Goal: Task Accomplishment & Management: Complete application form

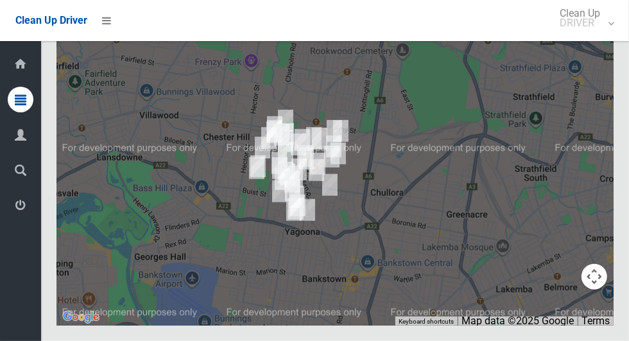
scroll to position [5535, 0]
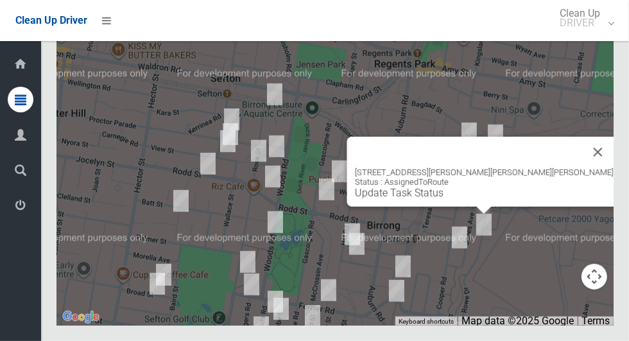
click at [443, 199] on link "Update Task Status" at bounding box center [399, 193] width 89 height 12
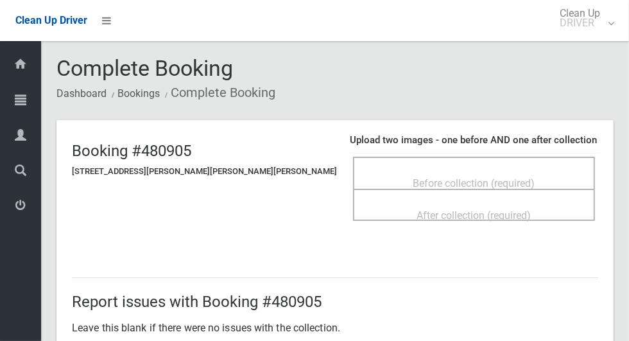
click at [413, 178] on span "Before collection (required)" at bounding box center [474, 183] width 122 height 12
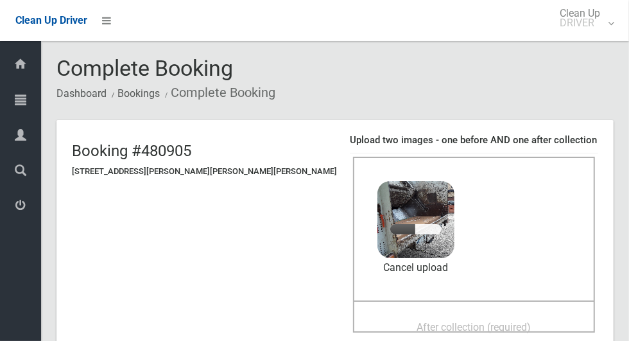
scroll to position [78, 0]
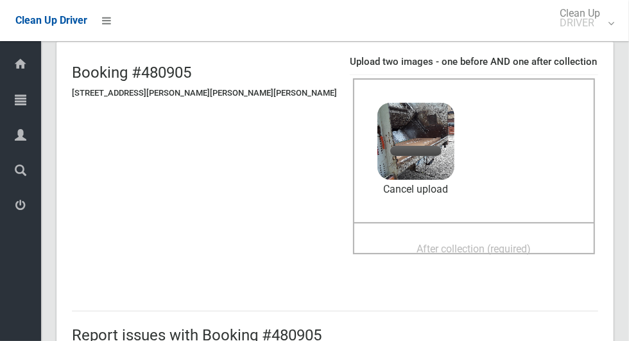
click at [491, 248] on div "After collection (required)" at bounding box center [474, 248] width 214 height 24
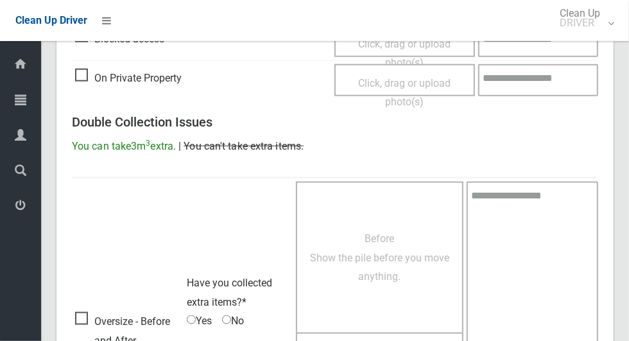
scroll to position [1050, 0]
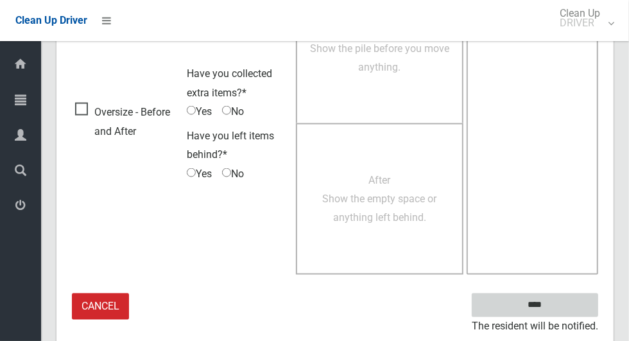
click at [557, 309] on input "****" at bounding box center [535, 305] width 126 height 24
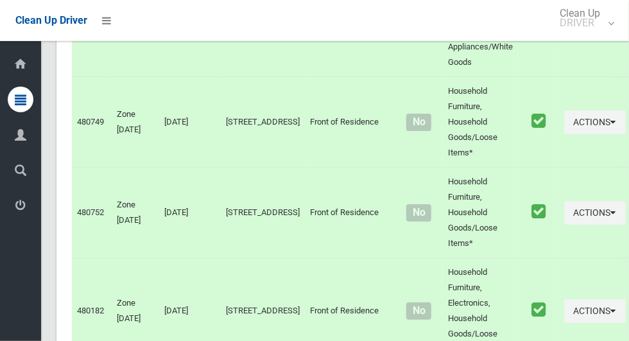
scroll to position [5535, 0]
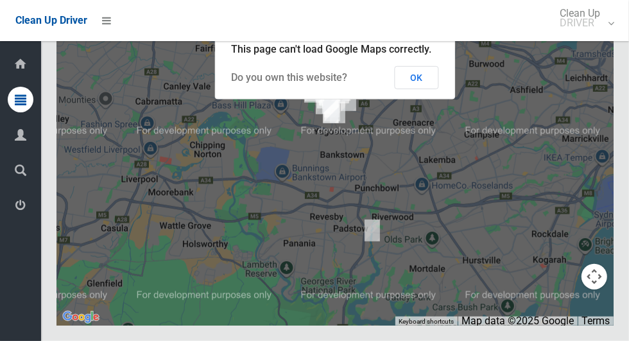
click at [432, 89] on button "OK" at bounding box center [417, 77] width 44 height 23
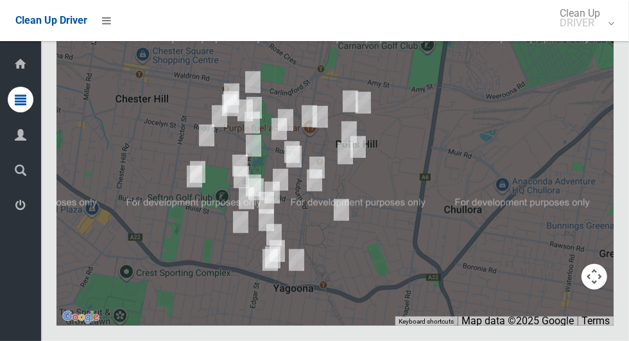
click at [524, 196] on div at bounding box center [334, 164] width 557 height 321
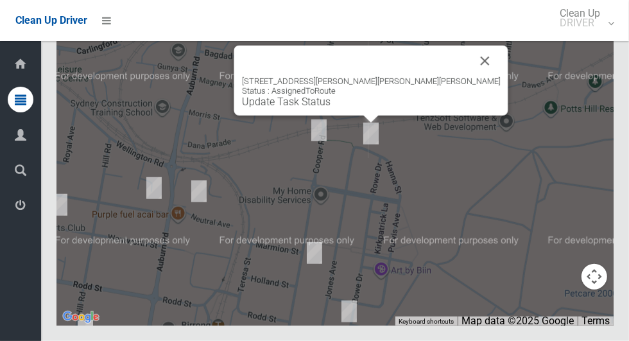
click at [419, 239] on div "4 Hanna Street, POTTS HILL NSW 2143 Status : AssignedToRoute Update Task Status" at bounding box center [334, 164] width 557 height 321
click at [330, 108] on link "Update Task Status" at bounding box center [286, 102] width 89 height 12
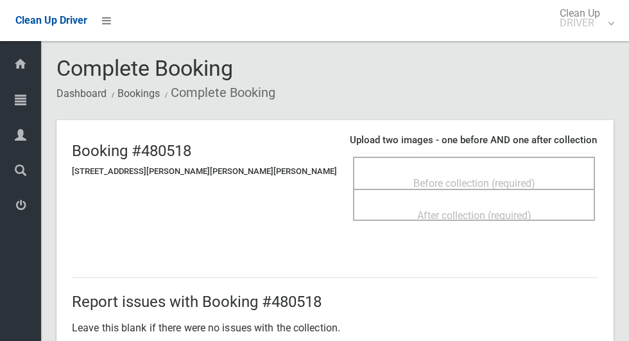
click at [429, 177] on span "Before collection (required)" at bounding box center [474, 183] width 122 height 12
click at [413, 182] on span "Before collection (required)" at bounding box center [474, 183] width 122 height 12
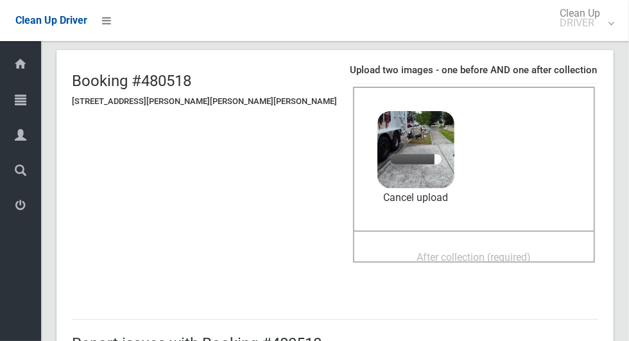
scroll to position [77, 0]
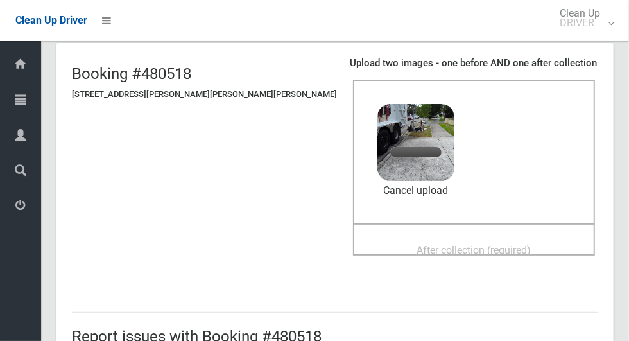
click at [507, 243] on div "After collection (required)" at bounding box center [474, 249] width 214 height 24
click at [497, 237] on div "After collection (required)" at bounding box center [474, 249] width 214 height 24
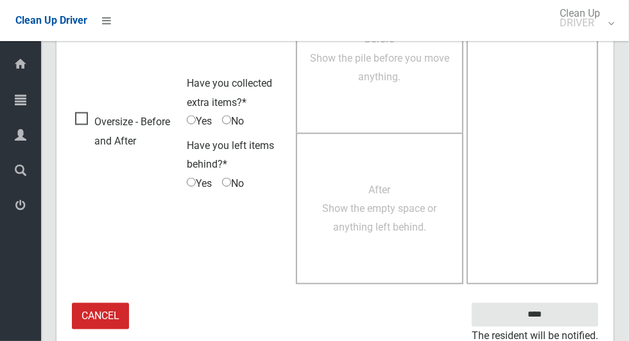
scroll to position [1050, 0]
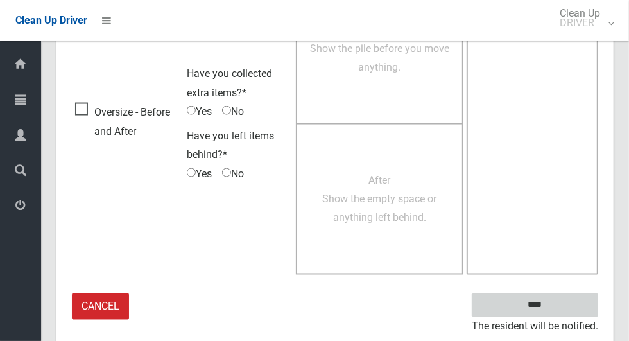
click at [557, 309] on input "****" at bounding box center [535, 305] width 126 height 24
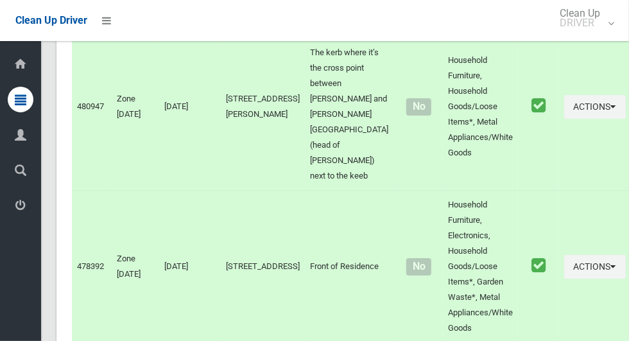
scroll to position [5535, 0]
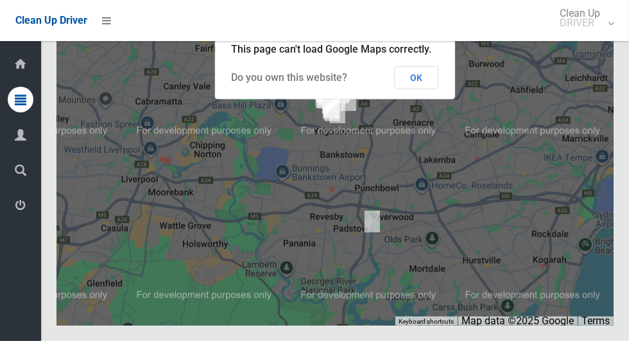
click at [422, 89] on button "OK" at bounding box center [417, 77] width 44 height 23
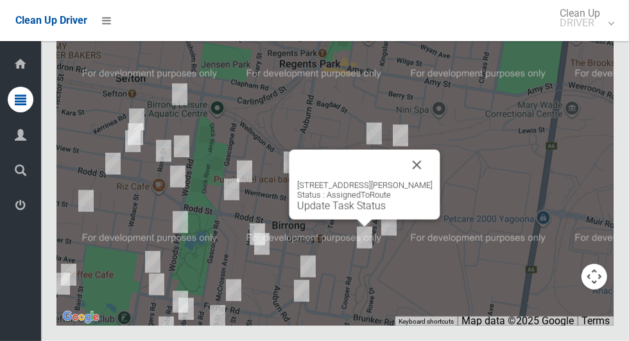
click at [349, 212] on link "Update Task Status" at bounding box center [341, 206] width 89 height 12
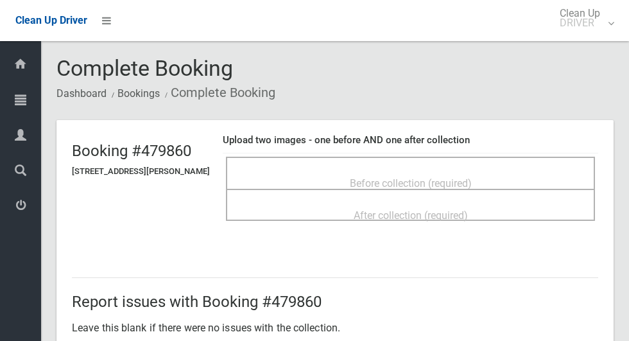
click at [440, 177] on span "Before collection (required)" at bounding box center [411, 183] width 122 height 12
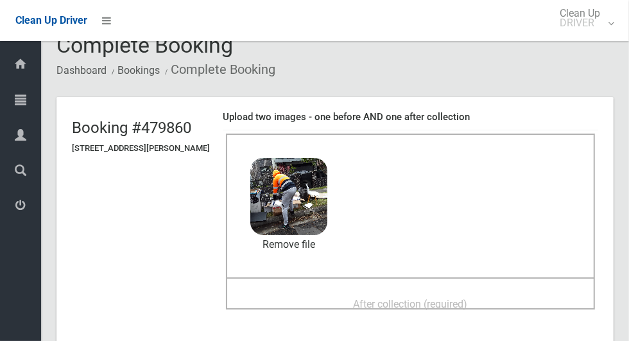
scroll to position [52, 0]
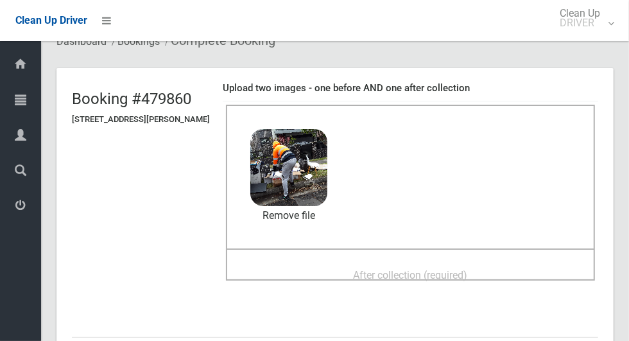
click at [492, 268] on div "After collection (required)" at bounding box center [410, 274] width 341 height 24
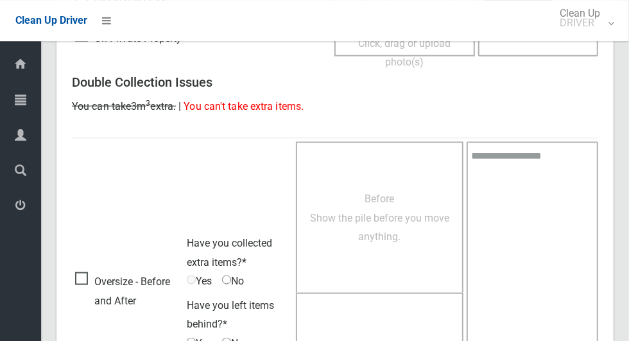
scroll to position [1050, 0]
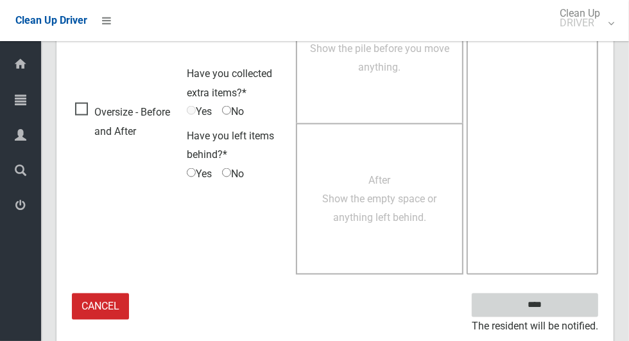
click at [557, 305] on input "****" at bounding box center [535, 305] width 126 height 24
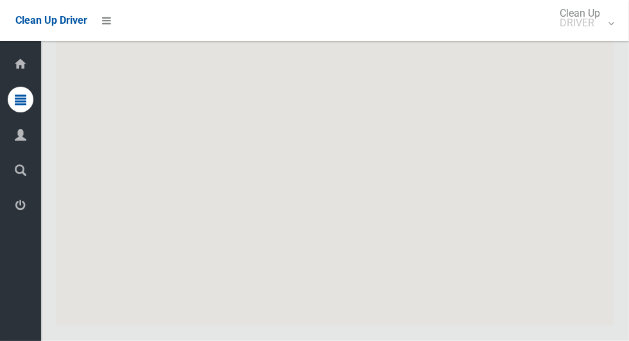
scroll to position [5535, 0]
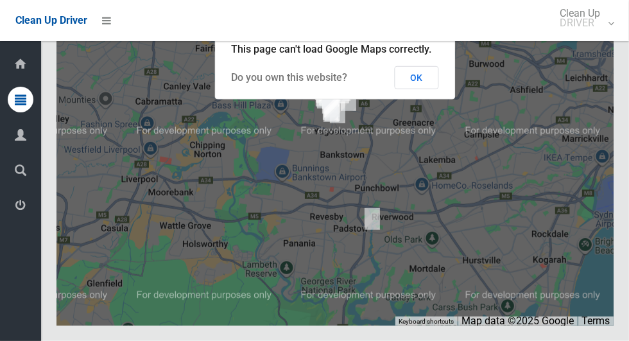
click at [422, 89] on button "OK" at bounding box center [417, 77] width 44 height 23
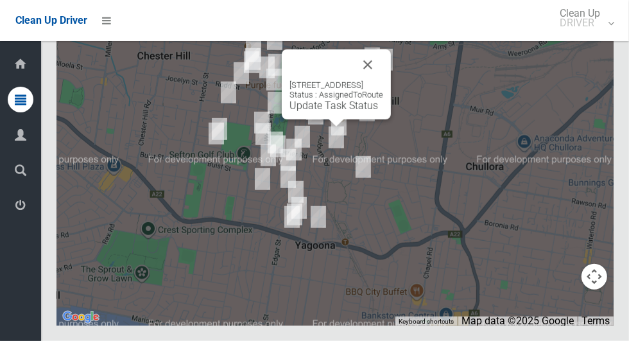
click at [383, 80] on button "Close" at bounding box center [367, 64] width 31 height 31
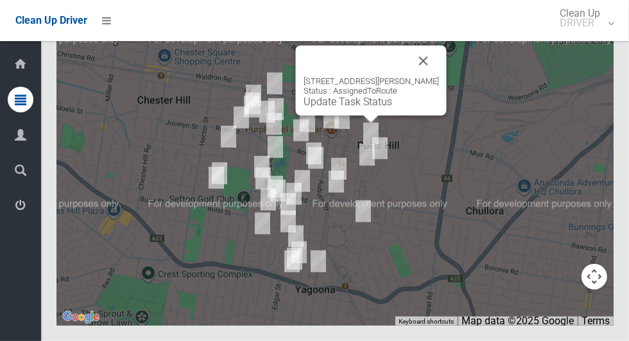
click at [433, 76] on button "Close" at bounding box center [423, 61] width 31 height 31
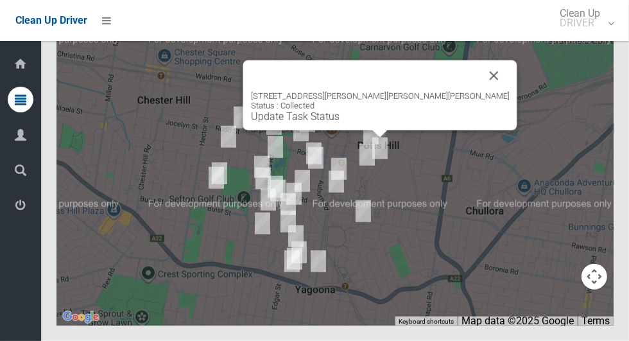
click at [339, 123] on link "Update Task Status" at bounding box center [295, 116] width 89 height 12
click at [479, 91] on button "Close" at bounding box center [494, 75] width 31 height 31
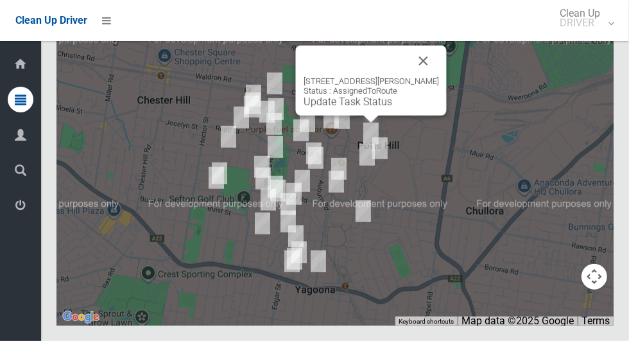
click at [361, 108] on link "Update Task Status" at bounding box center [347, 102] width 89 height 12
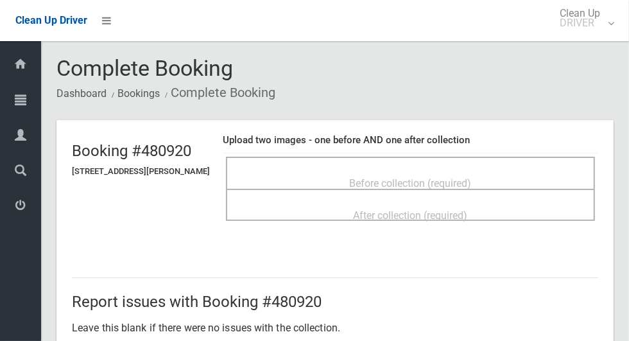
click at [524, 174] on div "Before collection (required)" at bounding box center [410, 183] width 341 height 24
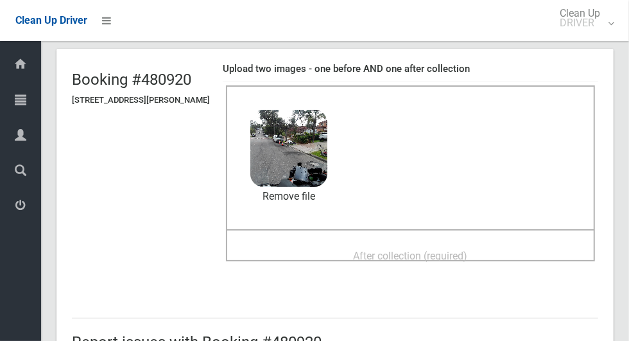
scroll to position [83, 0]
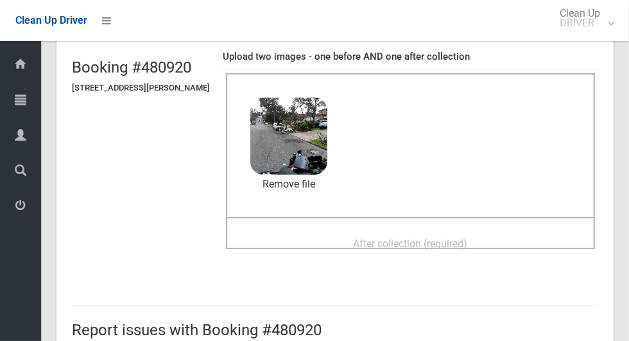
click at [391, 242] on span "After collection (required)" at bounding box center [410, 243] width 114 height 12
click at [517, 234] on div "After collection (required)" at bounding box center [410, 243] width 341 height 24
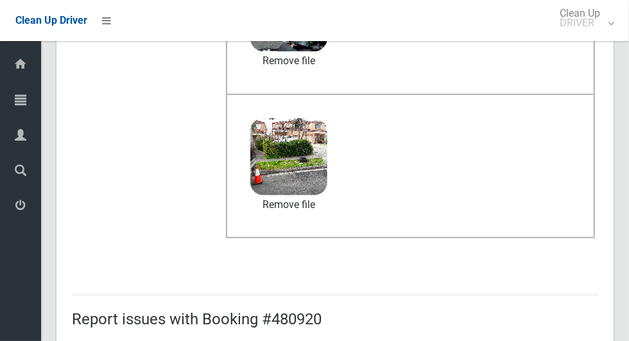
scroll to position [1050, 0]
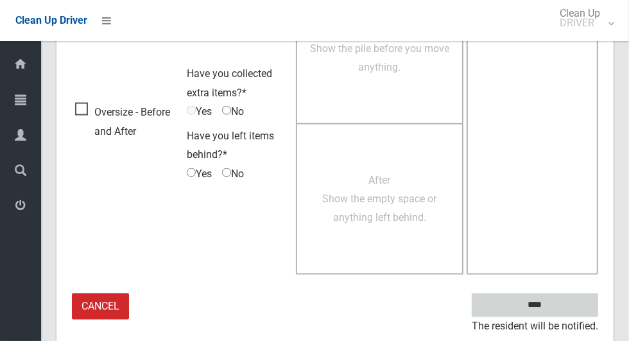
click at [538, 303] on input "****" at bounding box center [535, 305] width 126 height 24
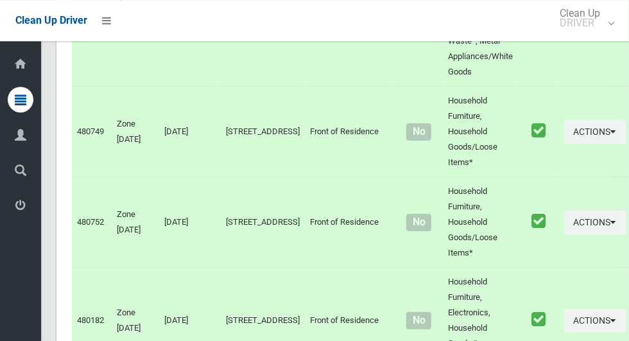
scroll to position [5535, 0]
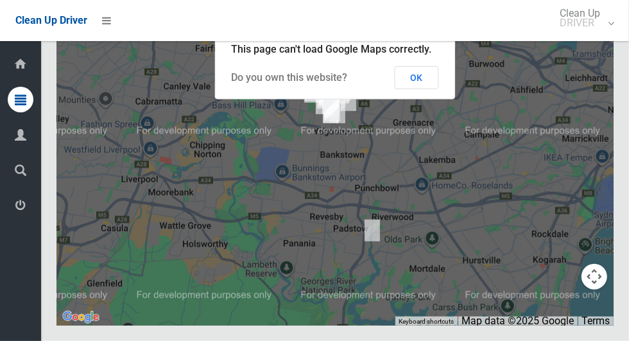
click at [432, 89] on button "OK" at bounding box center [417, 77] width 44 height 23
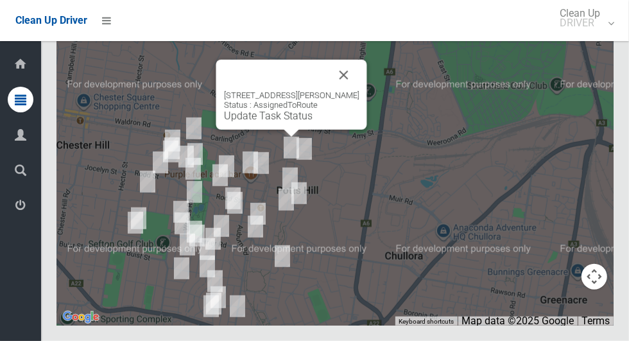
click at [307, 122] on link "Update Task Status" at bounding box center [268, 116] width 89 height 12
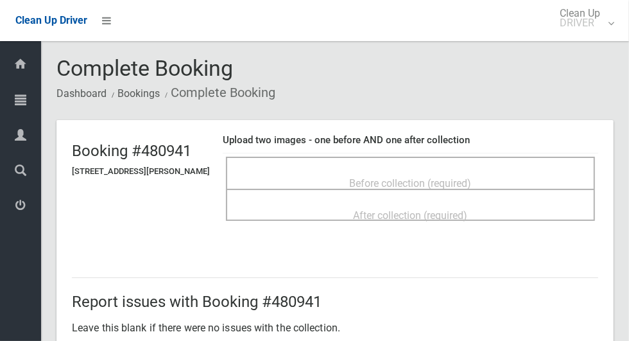
click at [415, 186] on span "Before collection (required)" at bounding box center [411, 183] width 122 height 12
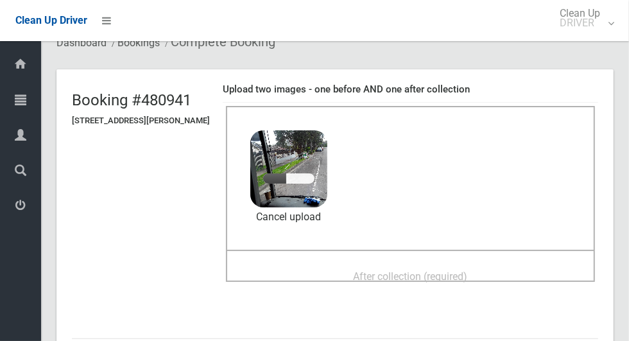
scroll to position [50, 0]
click at [494, 269] on div "After collection (required)" at bounding box center [410, 276] width 341 height 24
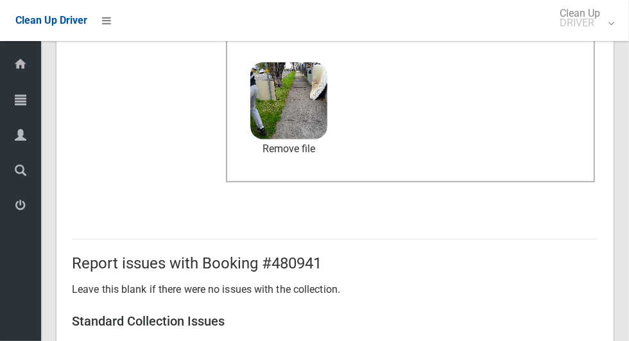
scroll to position [1050, 0]
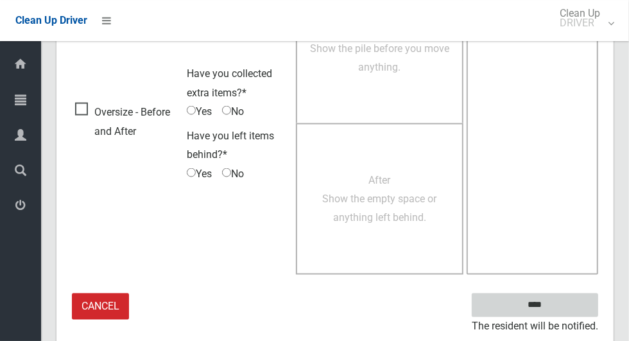
click at [557, 312] on input "****" at bounding box center [535, 305] width 126 height 24
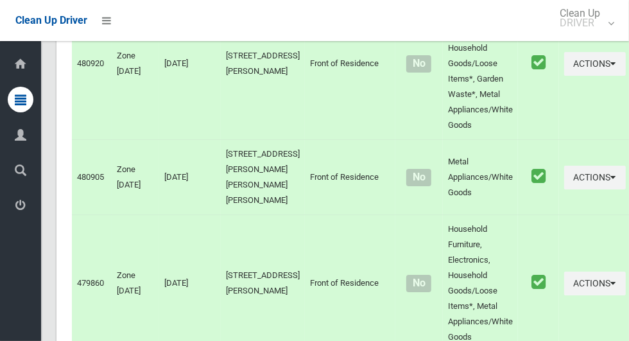
scroll to position [5535, 0]
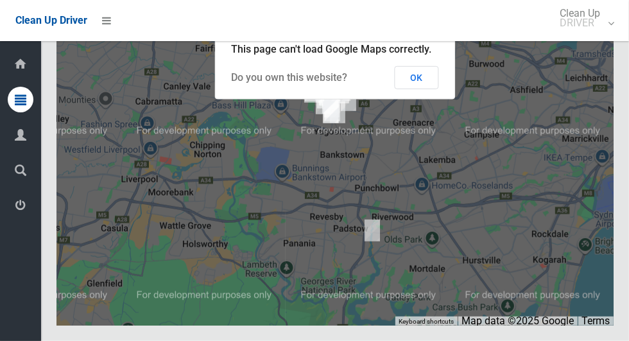
click at [432, 89] on button "OK" at bounding box center [417, 77] width 44 height 23
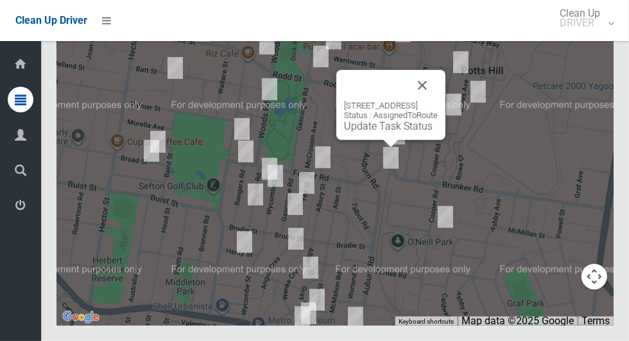
click at [438, 101] on button "Close" at bounding box center [422, 85] width 31 height 31
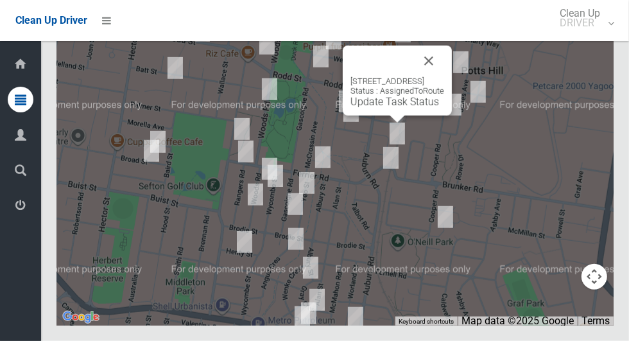
click at [444, 76] on button "Close" at bounding box center [428, 61] width 31 height 31
click at [366, 115] on div "21 Pobje Avenue, BIRRONG NSW 2143 Status : AssignedToRoute Update Task Status" at bounding box center [397, 81] width 109 height 70
click at [391, 108] on link "Update Task Status" at bounding box center [394, 102] width 89 height 12
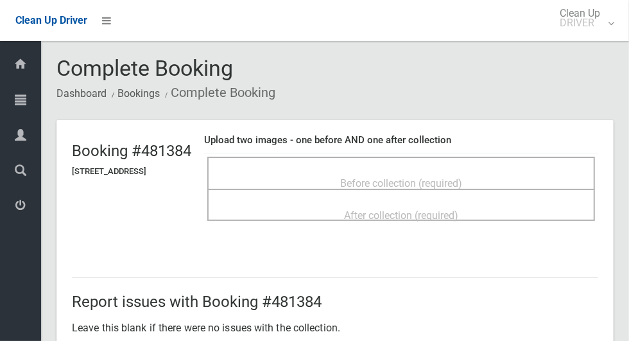
click at [416, 177] on span "Before collection (required)" at bounding box center [401, 183] width 122 height 12
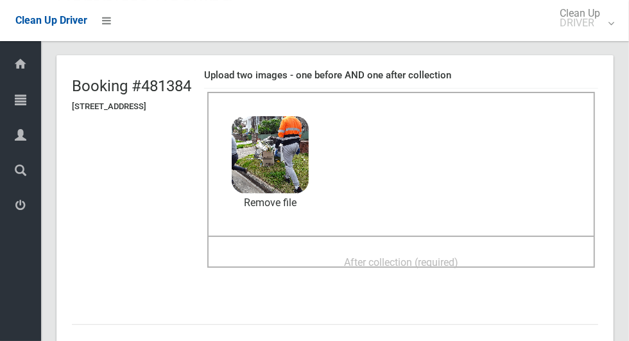
scroll to position [65, 0]
click at [418, 257] on span "After collection (required)" at bounding box center [401, 261] width 114 height 12
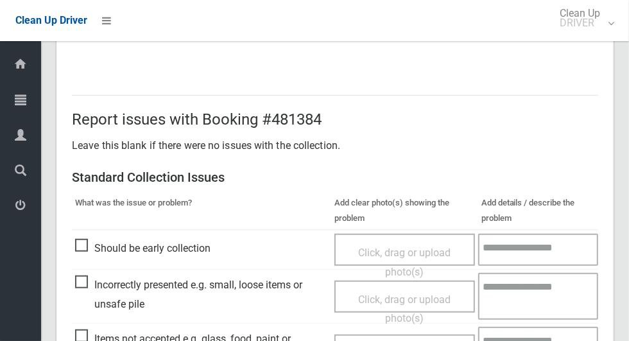
scroll to position [1050, 0]
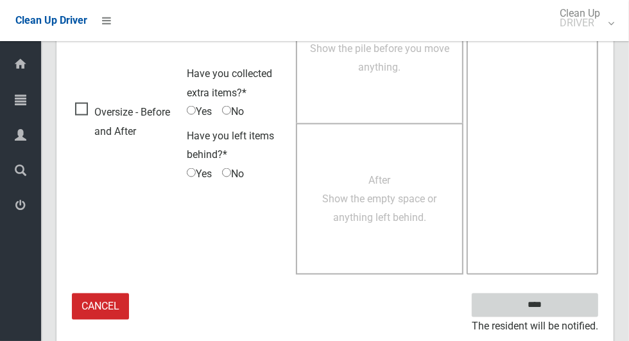
click at [557, 312] on input "****" at bounding box center [535, 305] width 126 height 24
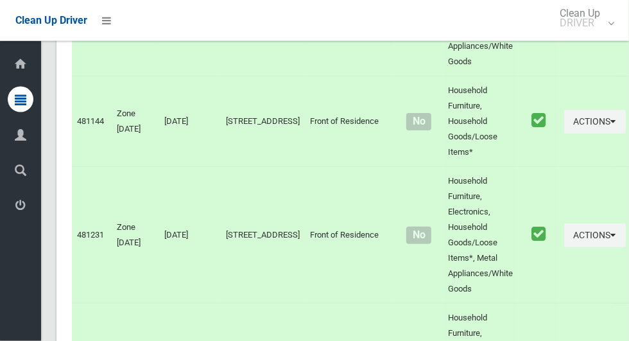
scroll to position [5535, 0]
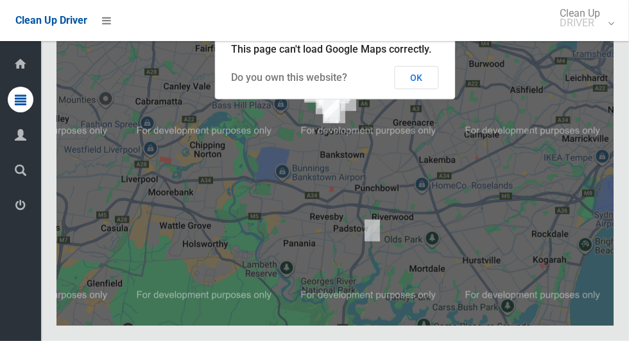
click at [432, 89] on button "OK" at bounding box center [417, 77] width 44 height 23
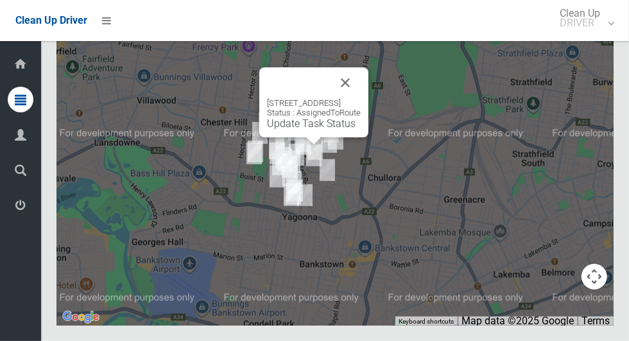
click at [314, 130] on link "Update Task Status" at bounding box center [311, 123] width 89 height 12
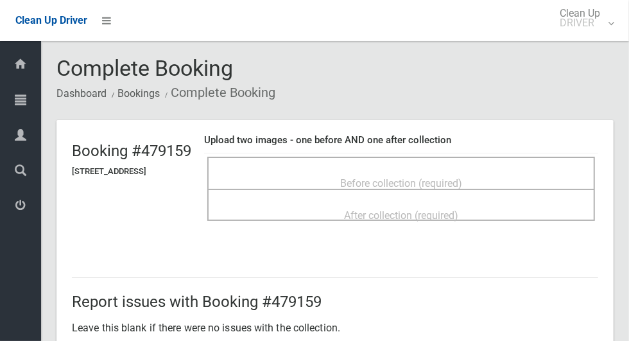
click at [400, 180] on span "Before collection (required)" at bounding box center [401, 183] width 122 height 12
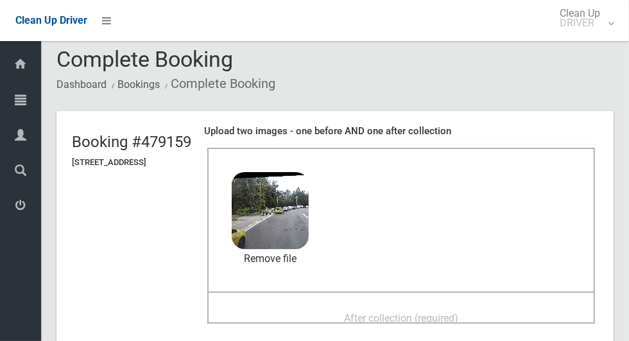
scroll to position [37, 0]
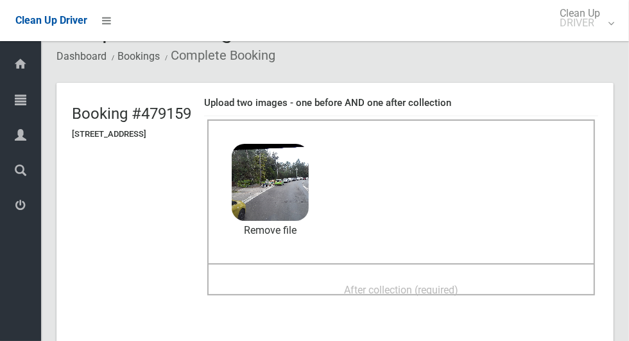
click at [458, 286] on span "After collection (required)" at bounding box center [401, 290] width 114 height 12
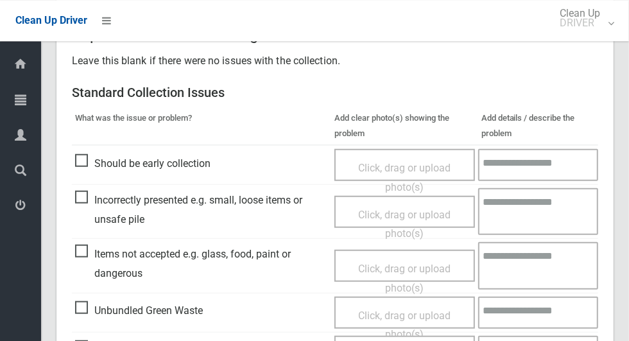
scroll to position [663, 0]
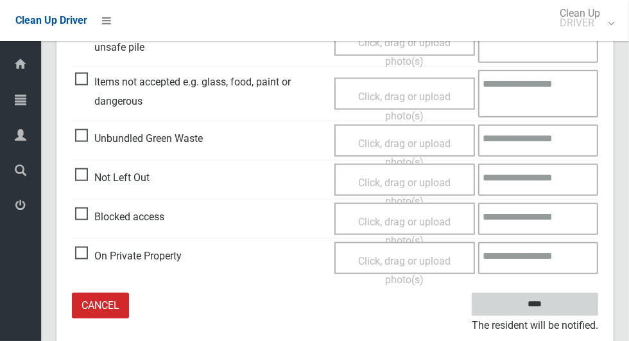
click at [552, 312] on input "****" at bounding box center [535, 305] width 126 height 24
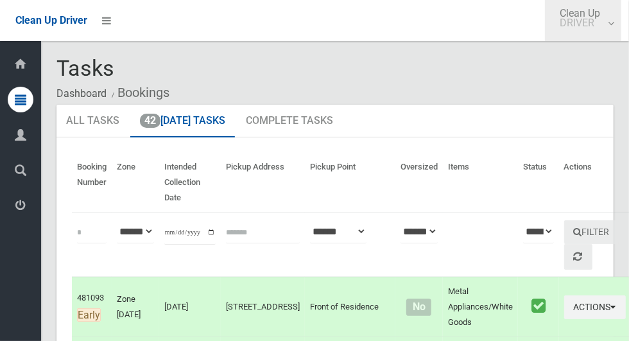
click at [621, 30] on link "Clean Up DRIVER" at bounding box center [583, 20] width 76 height 41
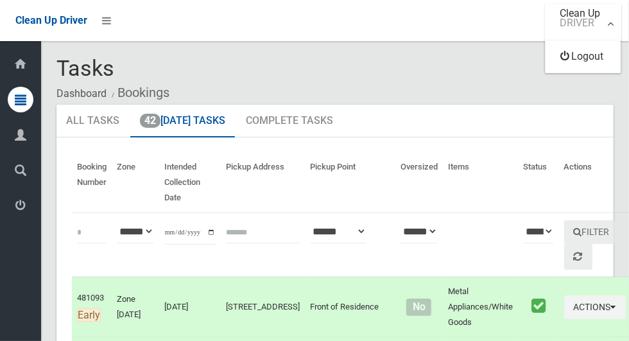
scroll to position [1, 0]
click at [616, 64] on link "Logout" at bounding box center [582, 57] width 75 height 26
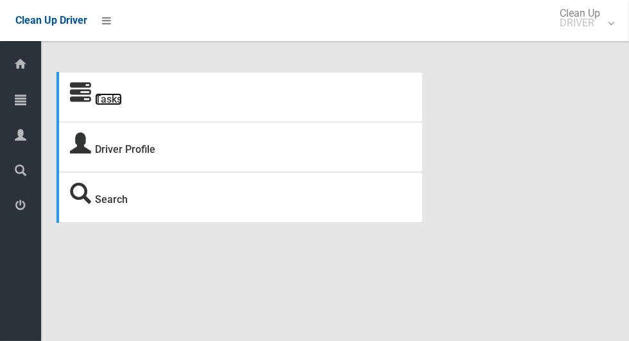
click at [97, 105] on link "Tasks" at bounding box center [108, 99] width 27 height 12
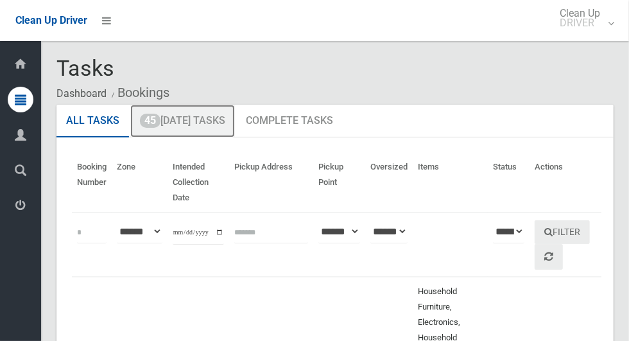
click at [165, 127] on link "45 Today's Tasks" at bounding box center [182, 121] width 105 height 33
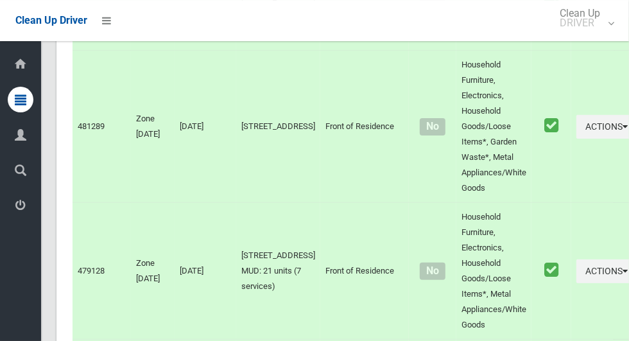
scroll to position [5992, 0]
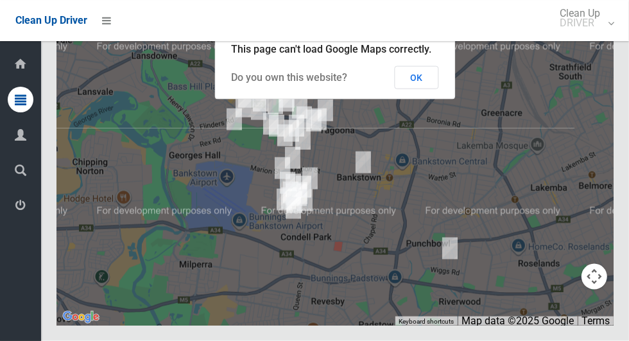
click at [432, 89] on button "OK" at bounding box center [417, 77] width 44 height 23
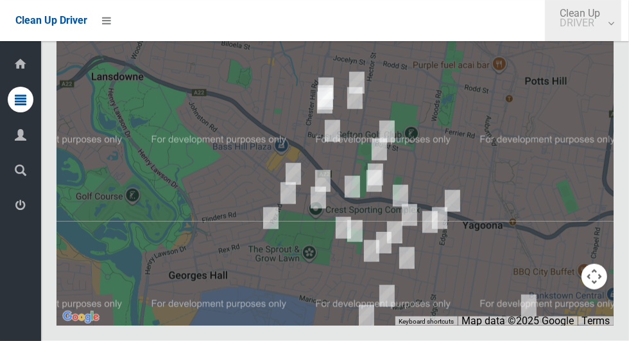
click at [621, 30] on link "Clean Up DRIVER" at bounding box center [583, 20] width 76 height 41
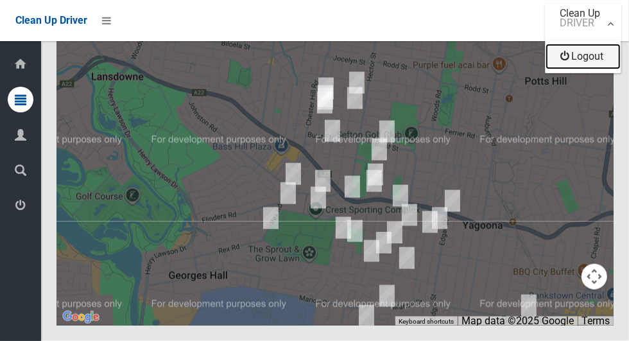
click at [609, 64] on link "Logout" at bounding box center [582, 57] width 75 height 26
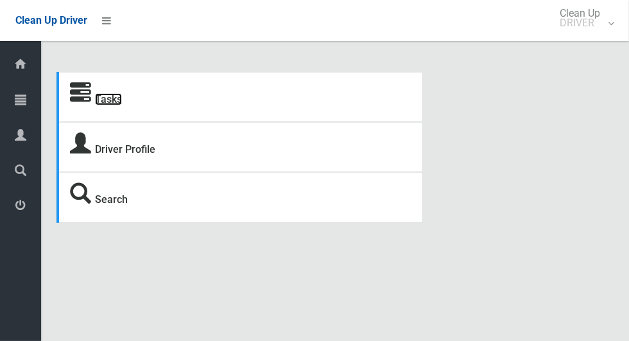
click at [106, 103] on link "Tasks" at bounding box center [108, 99] width 27 height 12
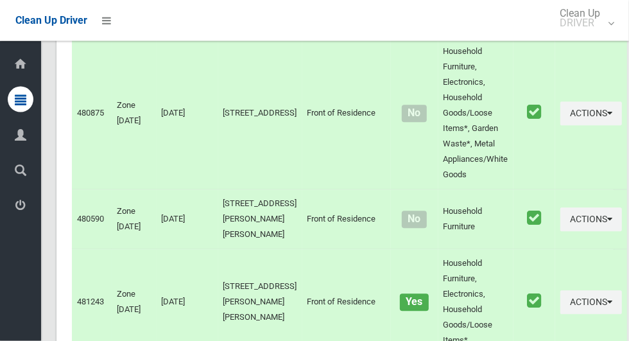
scroll to position [5489, 0]
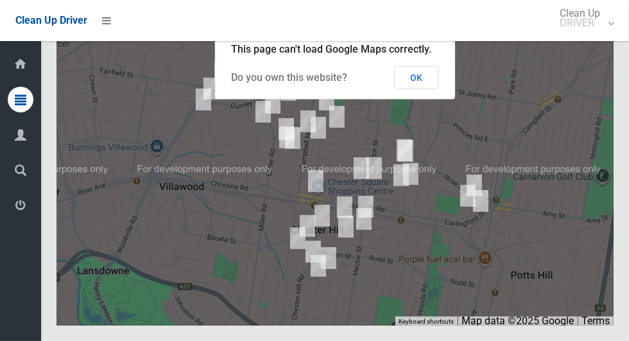
click at [432, 89] on button "OK" at bounding box center [417, 77] width 44 height 23
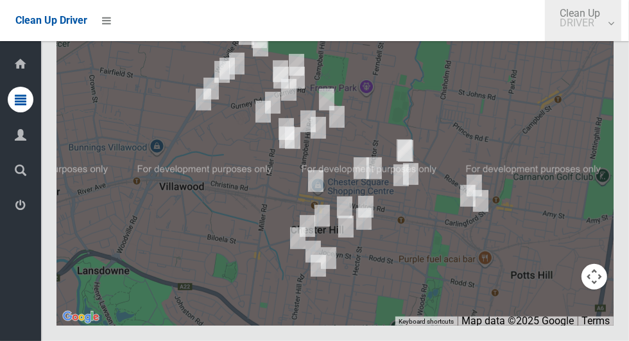
click at [612, 28] on link "Clean Up DRIVER" at bounding box center [583, 20] width 76 height 41
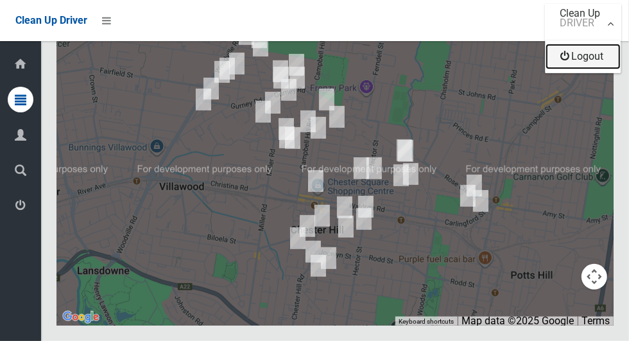
click at [594, 58] on link "Logout" at bounding box center [582, 57] width 75 height 26
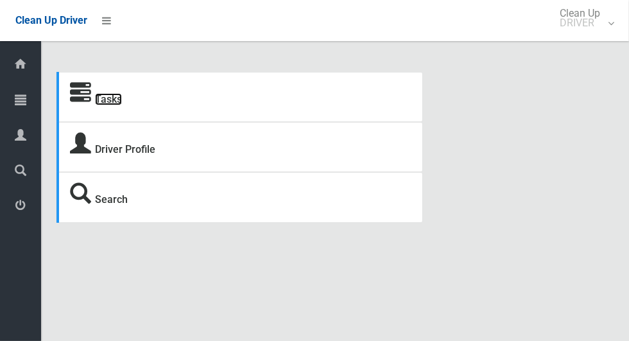
click at [108, 99] on link "Tasks" at bounding box center [108, 99] width 27 height 12
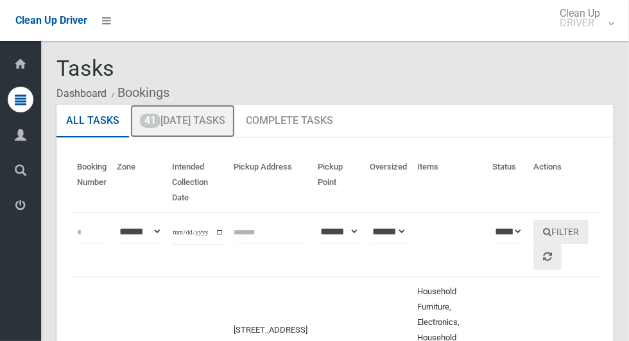
click at [217, 118] on link "41 [DATE] Tasks" at bounding box center [182, 121] width 105 height 33
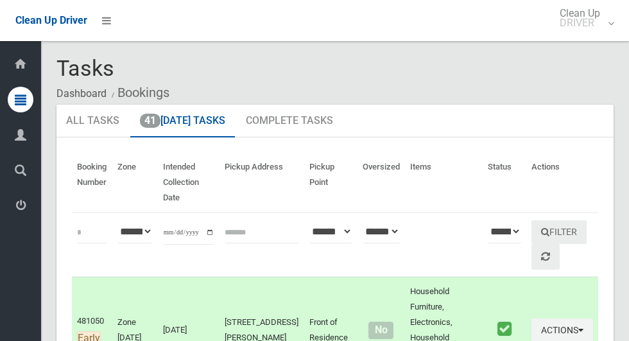
scroll to position [4936, 0]
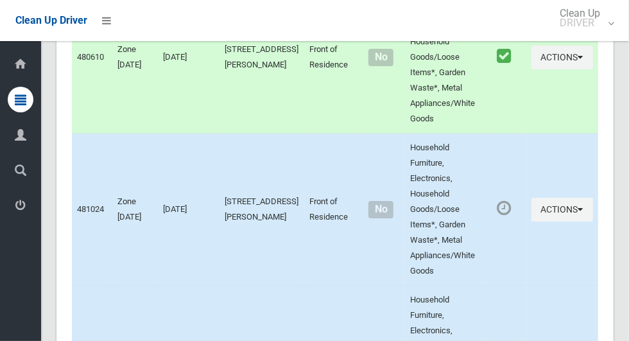
click at [621, 34] on link "Clean Up DRIVER" at bounding box center [583, 20] width 76 height 41
click at [612, 64] on link "Logout" at bounding box center [582, 57] width 75 height 26
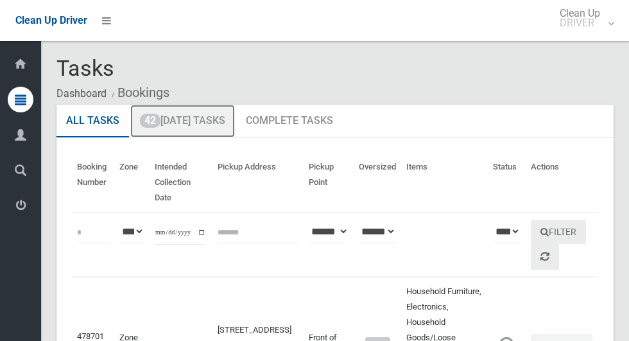
click at [221, 125] on link "42 [DATE] Tasks" at bounding box center [182, 121] width 105 height 33
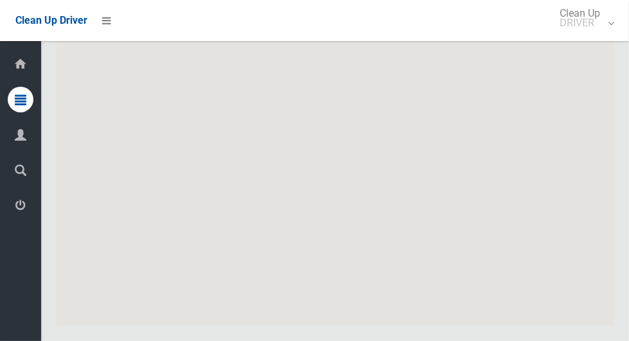
scroll to position [5489, 0]
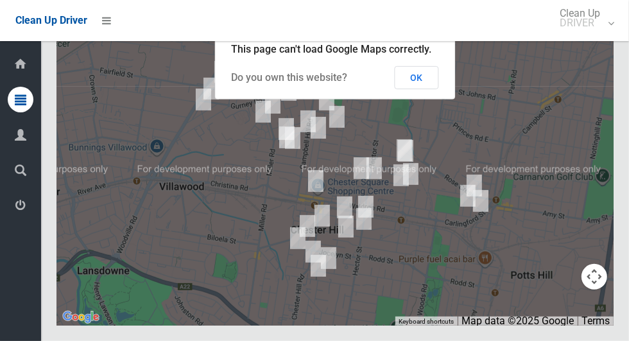
click at [423, 89] on button "OK" at bounding box center [417, 77] width 44 height 23
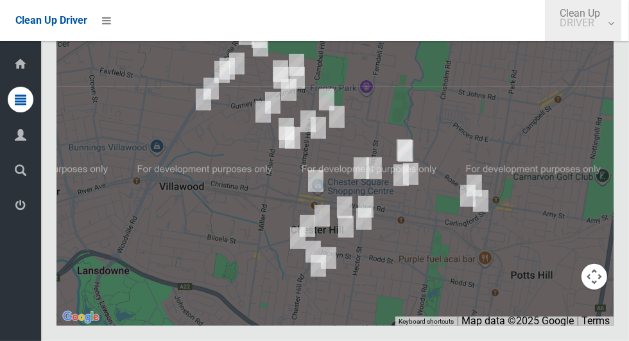
click at [621, 29] on link "Clean Up DRIVER" at bounding box center [583, 20] width 76 height 41
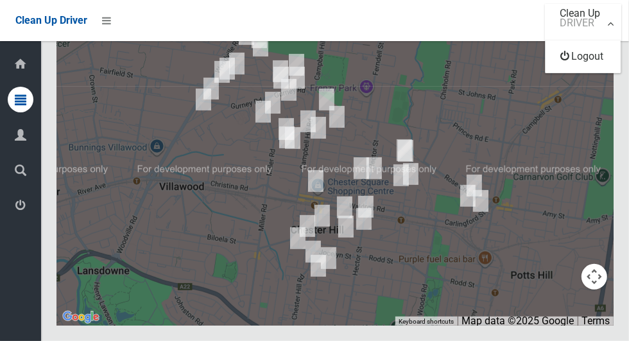
click at [564, 137] on div at bounding box center [314, 170] width 629 height 341
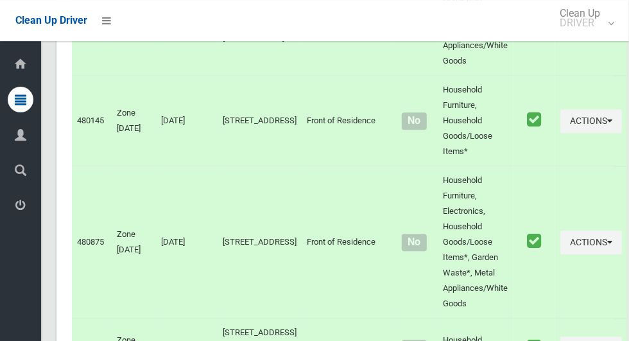
scroll to position [0, 0]
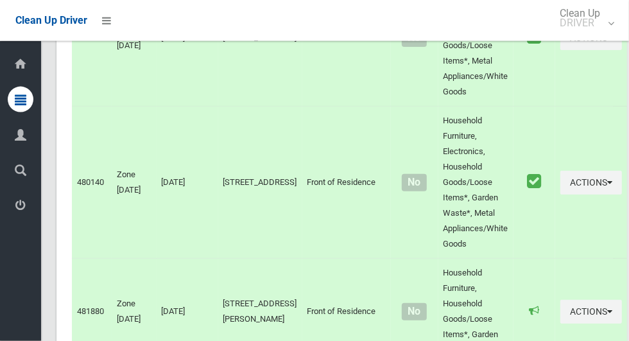
scroll to position [5489, 0]
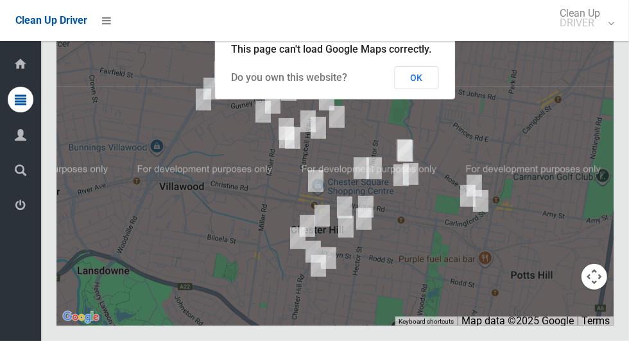
click at [432, 89] on button "OK" at bounding box center [417, 77] width 44 height 23
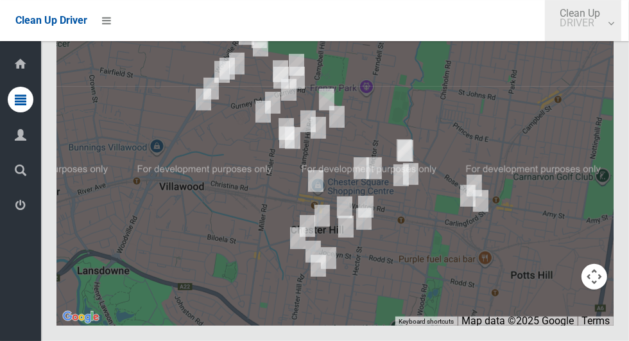
click at [621, 30] on link "Clean Up DRIVER" at bounding box center [583, 20] width 76 height 41
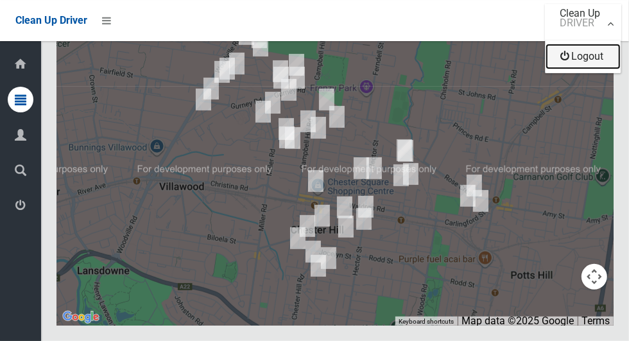
click at [608, 64] on link "Logout" at bounding box center [582, 57] width 75 height 26
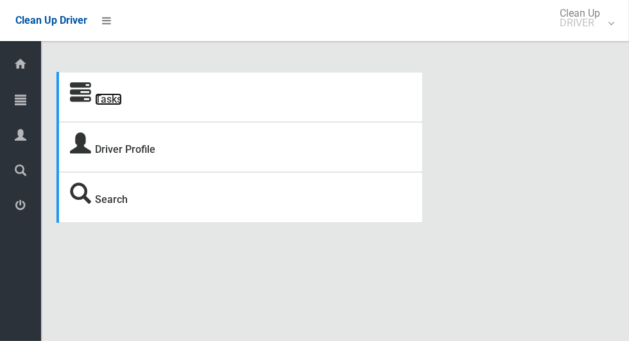
click at [122, 105] on link "Tasks" at bounding box center [108, 99] width 27 height 12
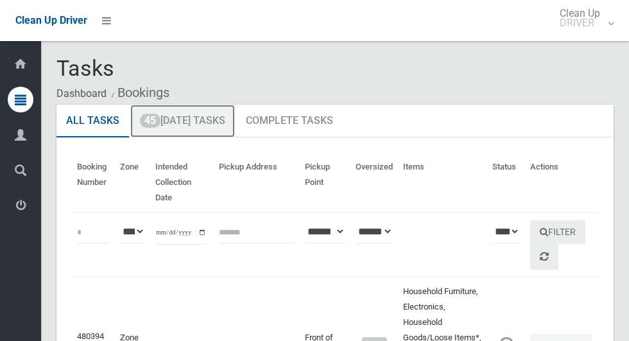
click at [182, 127] on link "45 [DATE] Tasks" at bounding box center [182, 121] width 105 height 33
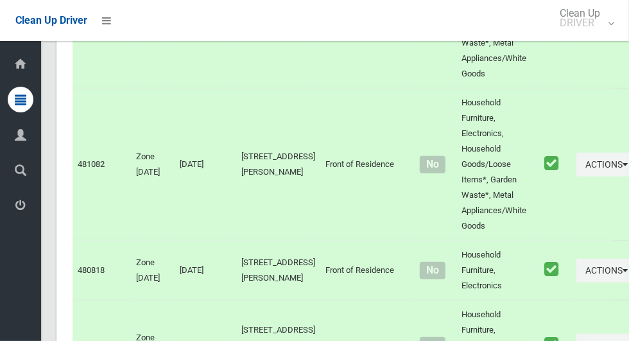
scroll to position [5992, 0]
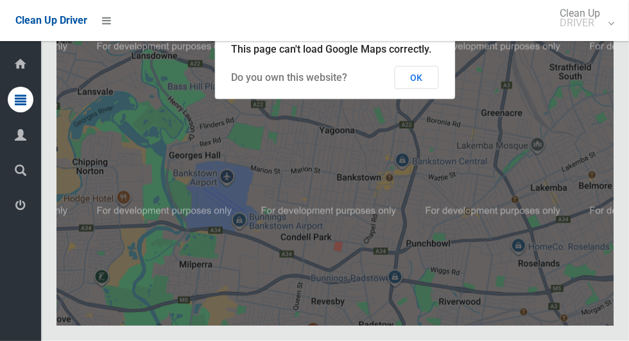
click at [432, 89] on button "OK" at bounding box center [417, 77] width 44 height 23
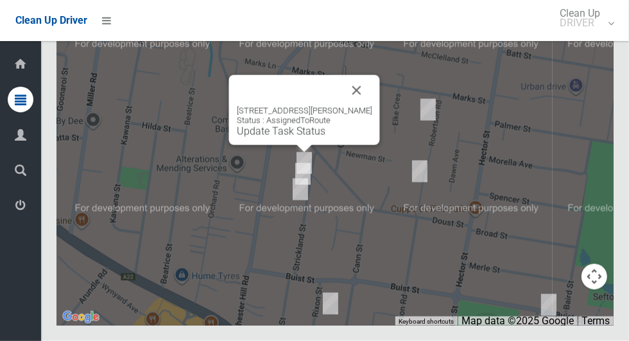
click at [366, 106] on button "Close" at bounding box center [356, 90] width 31 height 31
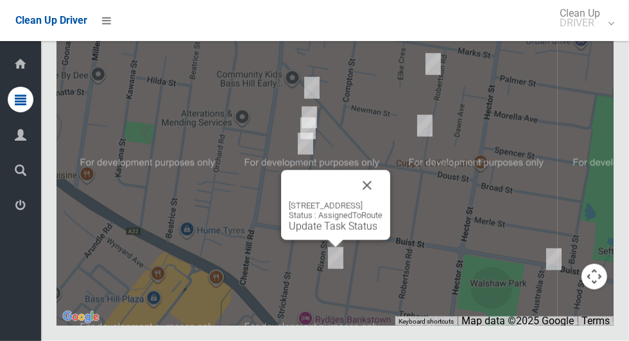
click at [382, 201] on button "Close" at bounding box center [367, 185] width 31 height 31
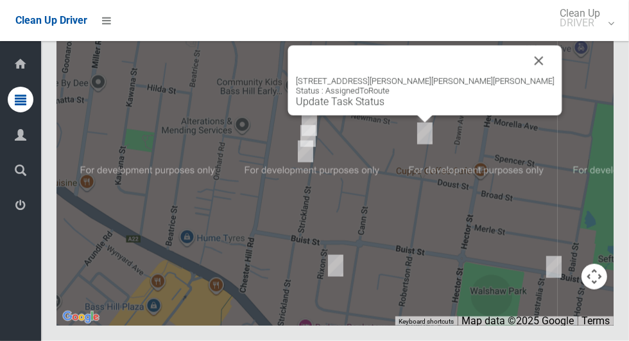
click at [524, 76] on button "Close" at bounding box center [539, 61] width 31 height 31
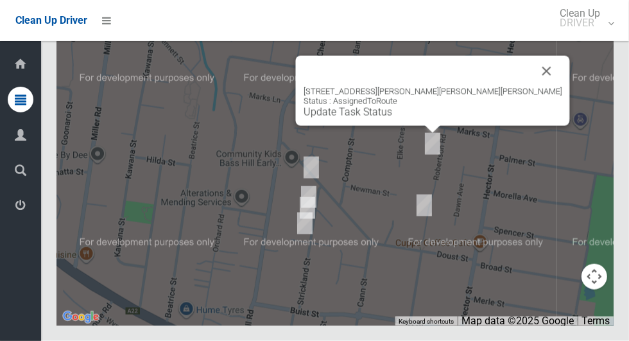
click at [531, 87] on button "Close" at bounding box center [546, 71] width 31 height 31
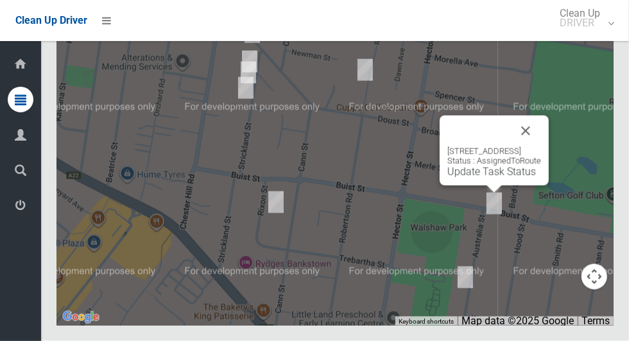
click at [488, 178] on link "Update Task Status" at bounding box center [491, 172] width 89 height 12
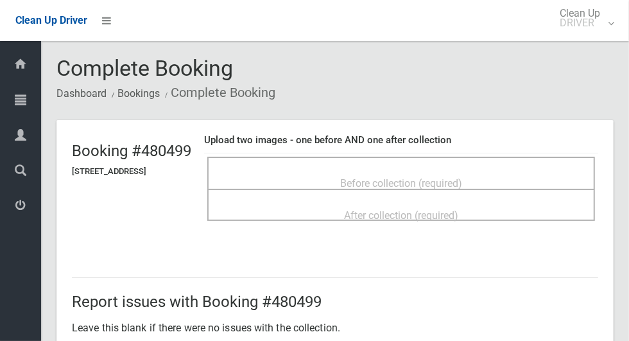
click at [429, 183] on span "Before collection (required)" at bounding box center [401, 183] width 122 height 12
click at [438, 177] on span "Before collection (required)" at bounding box center [401, 183] width 122 height 12
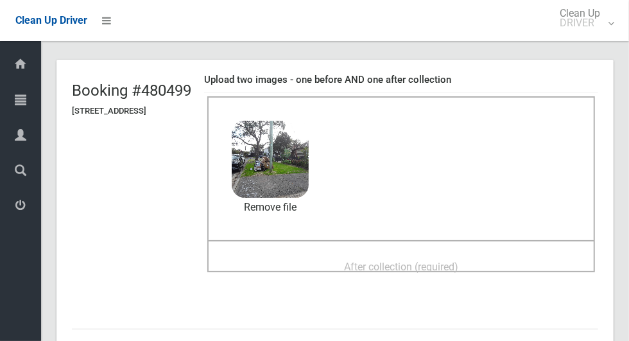
scroll to position [71, 0]
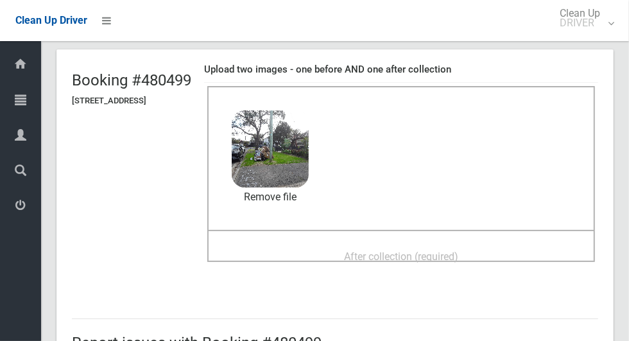
click at [447, 250] on span "After collection (required)" at bounding box center [401, 256] width 114 height 12
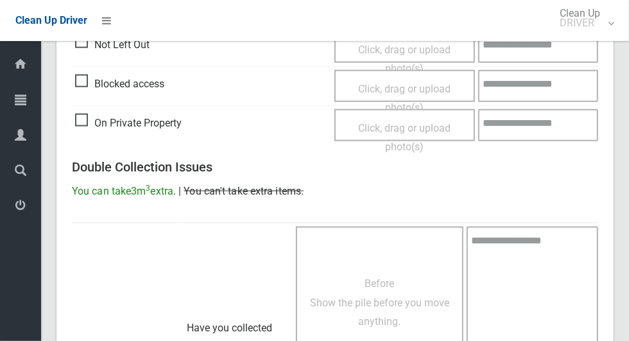
scroll to position [1050, 0]
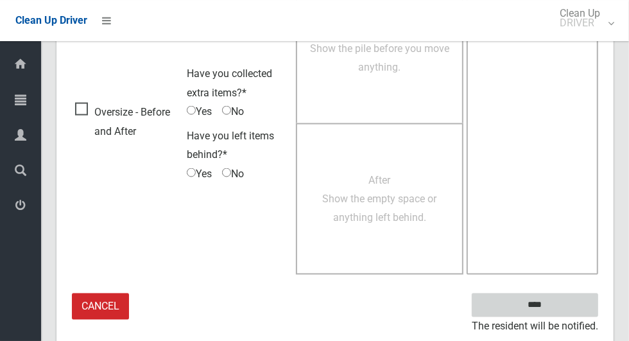
click at [566, 302] on input "****" at bounding box center [535, 305] width 126 height 24
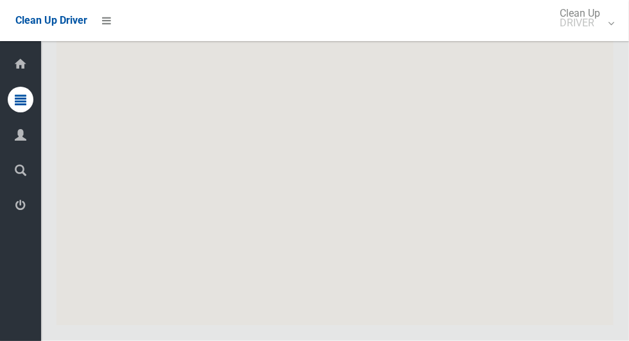
scroll to position [5992, 0]
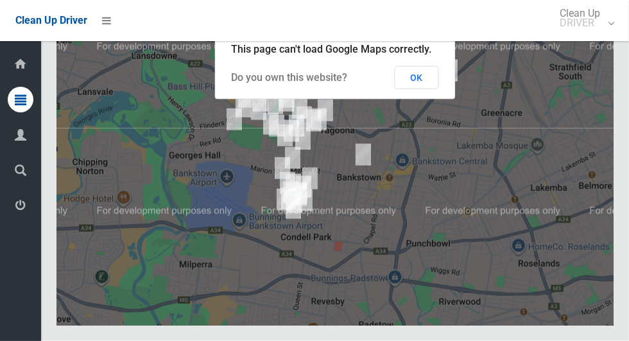
click at [432, 89] on button "OK" at bounding box center [417, 77] width 44 height 23
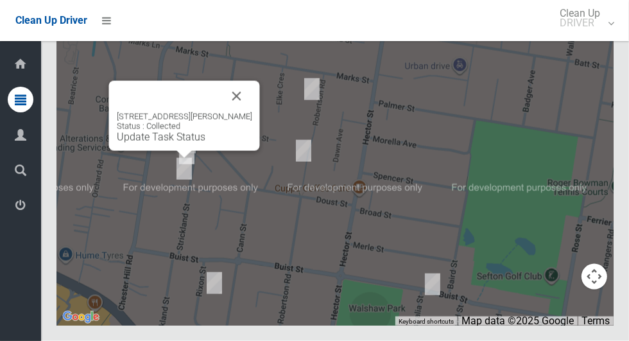
click at [252, 112] on button "Close" at bounding box center [236, 96] width 31 height 31
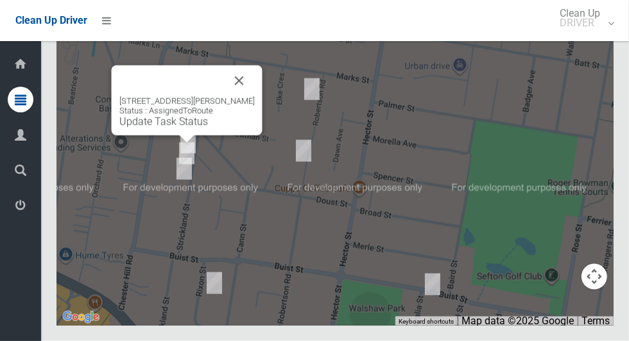
click at [249, 96] on button "Close" at bounding box center [239, 80] width 31 height 31
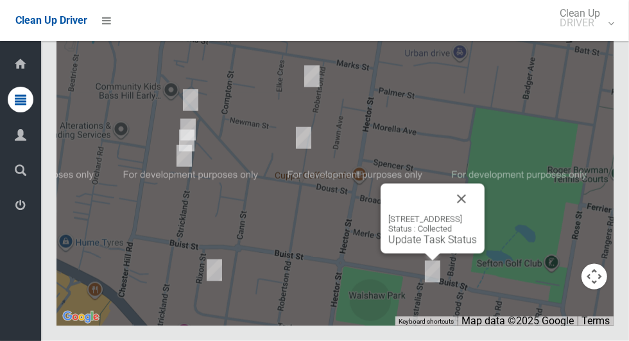
click at [477, 214] on button "Close" at bounding box center [461, 198] width 31 height 31
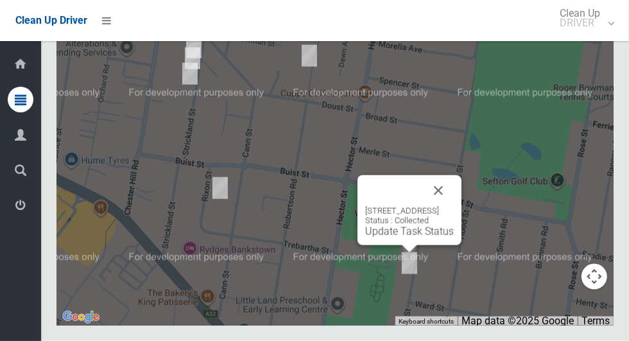
click at [454, 206] on button "Close" at bounding box center [438, 190] width 31 height 31
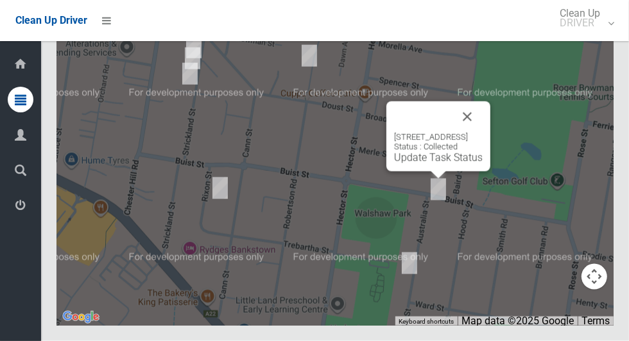
click at [482, 132] on button "Close" at bounding box center [467, 116] width 31 height 31
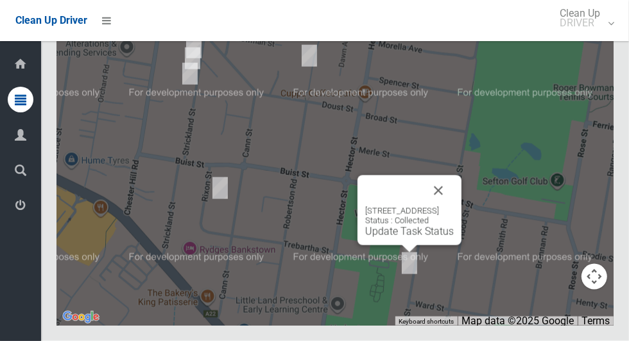
click at [454, 206] on button "Close" at bounding box center [438, 190] width 31 height 31
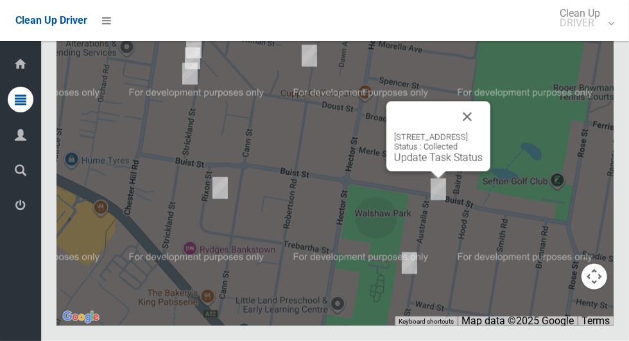
click at [482, 132] on button "Close" at bounding box center [467, 116] width 31 height 31
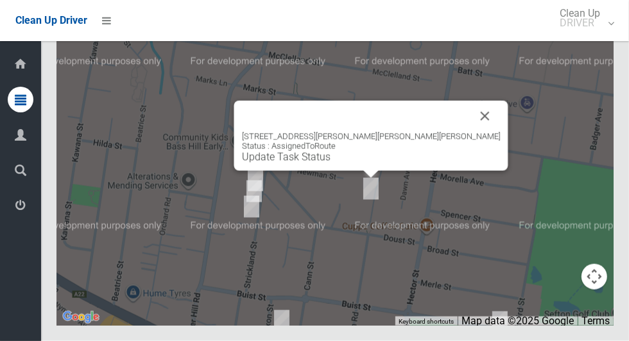
click at [470, 132] on button "Close" at bounding box center [485, 116] width 31 height 31
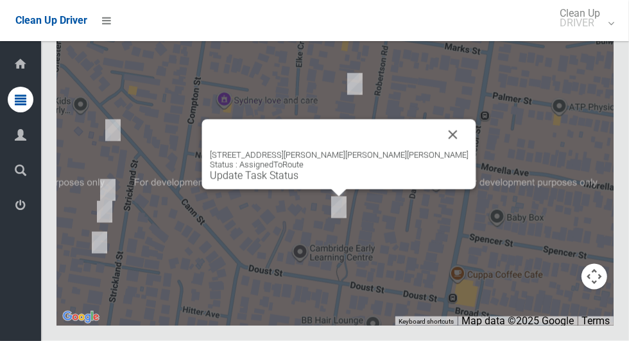
click at [438, 150] on button "Close" at bounding box center [453, 134] width 31 height 31
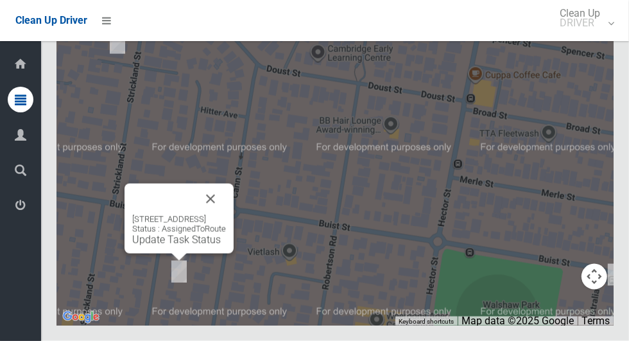
click at [226, 214] on button "Close" at bounding box center [210, 198] width 31 height 31
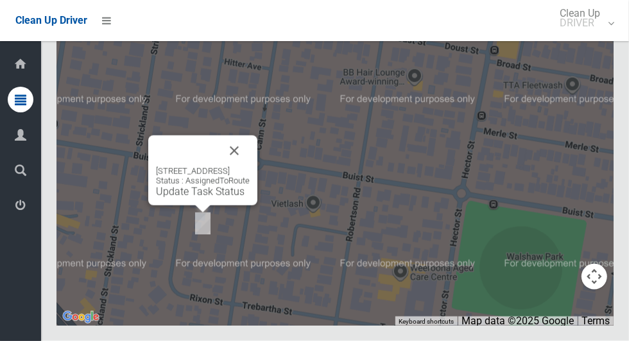
click at [205, 198] on link "Update Task Status" at bounding box center [200, 191] width 89 height 12
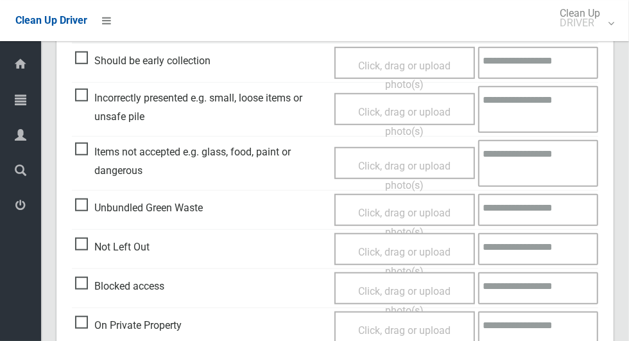
scroll to position [481, 0]
click at [94, 209] on span "Unbundled Green Waste" at bounding box center [139, 207] width 128 height 19
click at [79, 202] on span "Unbundled Green Waste" at bounding box center [139, 207] width 128 height 19
click at [411, 211] on span "Click, drag or upload photo(s)" at bounding box center [404, 222] width 92 height 31
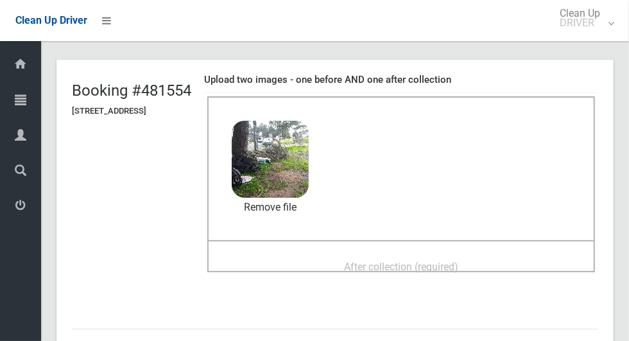
scroll to position [61, 0]
click at [458, 260] on span "After collection (required)" at bounding box center [401, 266] width 114 height 12
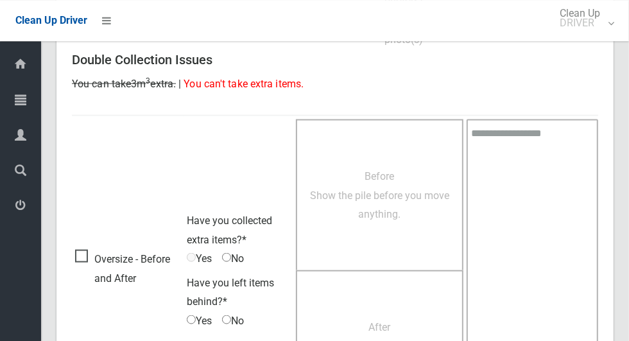
scroll to position [1050, 0]
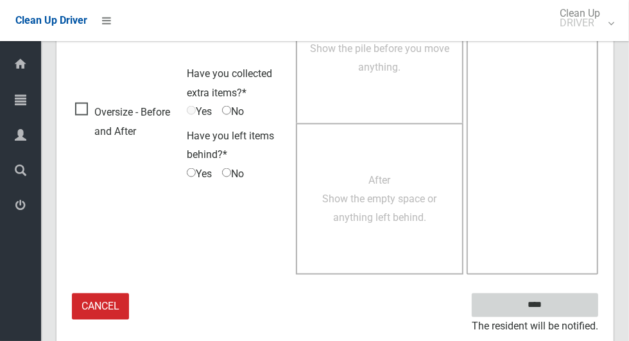
click at [557, 312] on input "****" at bounding box center [535, 305] width 126 height 24
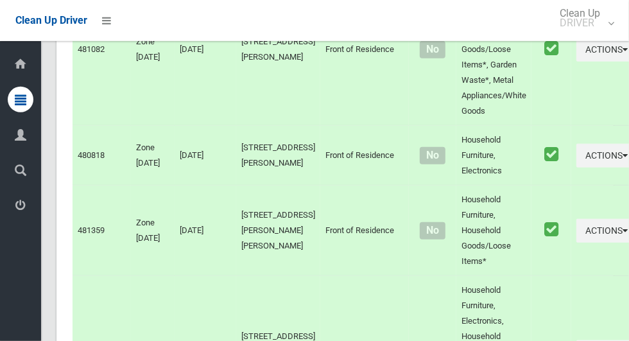
scroll to position [5992, 0]
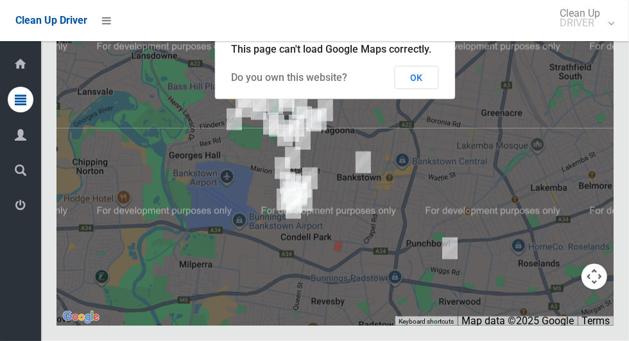
click at [423, 89] on button "OK" at bounding box center [417, 77] width 44 height 23
